Goal: Information Seeking & Learning: Find specific fact

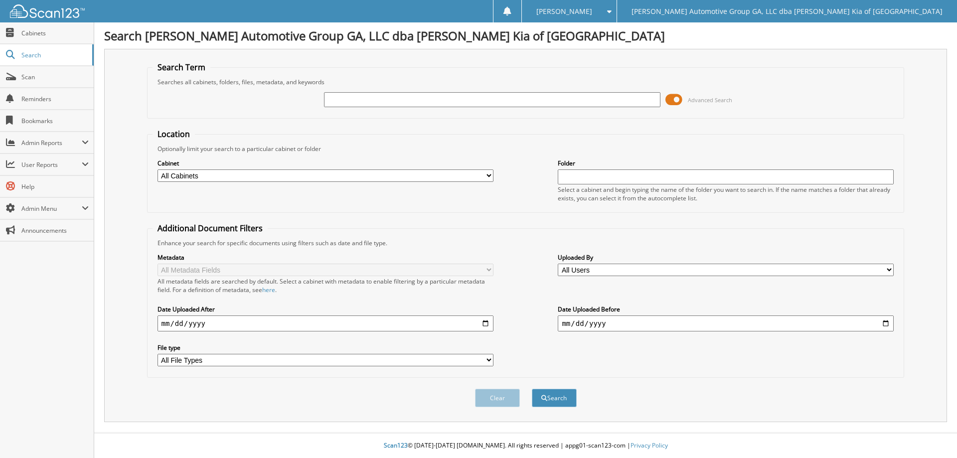
click at [561, 102] on input "text" at bounding box center [492, 99] width 336 height 15
click at [145, 194] on div "Search Term Searches all cabinets, folders, files, metadata, and keywords 40561…" at bounding box center [525, 235] width 843 height 373
drag, startPoint x: 416, startPoint y: 89, endPoint x: 226, endPoint y: 97, distance: 190.0
click at [226, 97] on div "405618 Advanced Search" at bounding box center [525, 99] width 746 height 27
drag, startPoint x: 381, startPoint y: 101, endPoint x: 191, endPoint y: 94, distance: 189.5
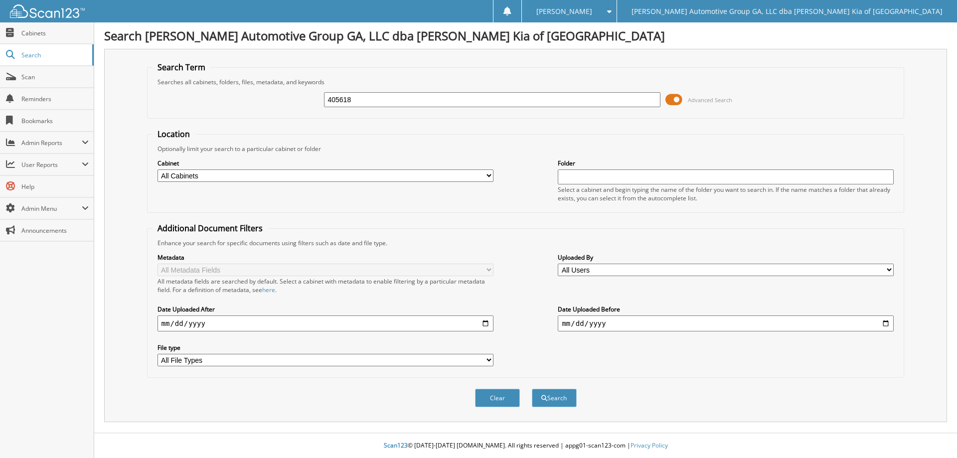
click at [203, 95] on div "405618 Advanced Search" at bounding box center [525, 99] width 746 height 27
type input "26965"
click at [532, 389] on button "Search" at bounding box center [554, 398] width 45 height 18
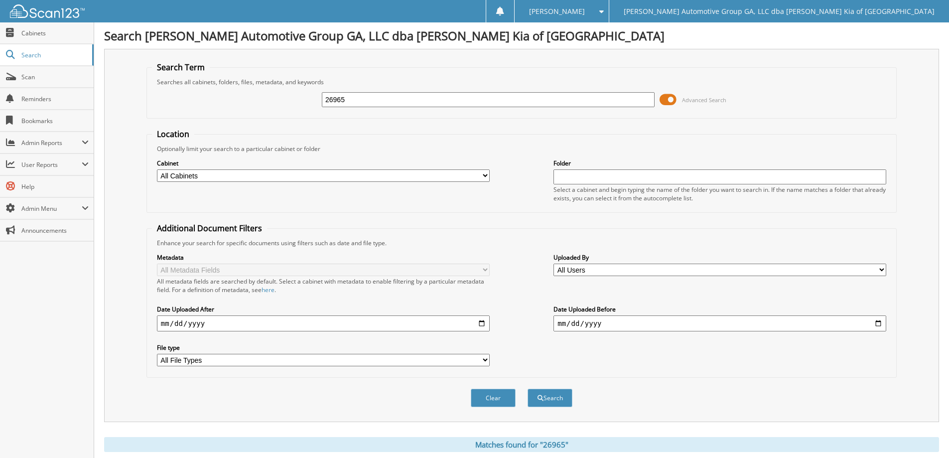
click at [668, 100] on span at bounding box center [668, 99] width 17 height 15
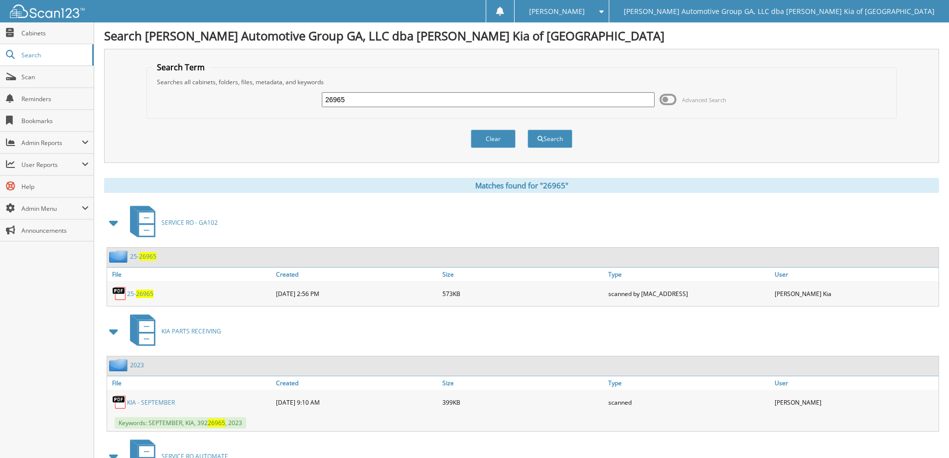
click at [137, 295] on span "26965" at bounding box center [144, 293] width 17 height 8
click at [145, 293] on span "26965" at bounding box center [144, 293] width 17 height 8
click at [362, 100] on input "26965" at bounding box center [488, 99] width 333 height 15
